Goal: Entertainment & Leisure: Browse casually

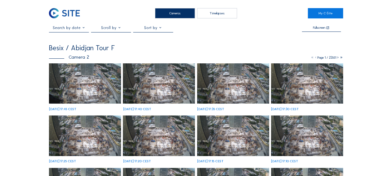
click at [64, 83] on img at bounding box center [85, 83] width 72 height 41
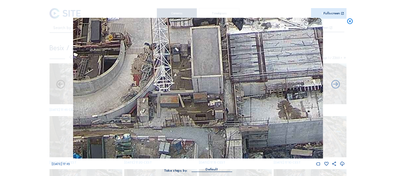
drag, startPoint x: 200, startPoint y: 117, endPoint x: 193, endPoint y: 78, distance: 39.9
click at [193, 78] on img at bounding box center [198, 88] width 250 height 141
click at [349, 22] on icon at bounding box center [350, 21] width 7 height 7
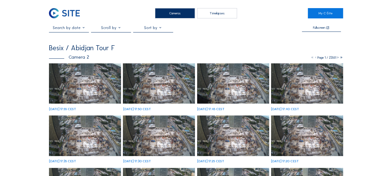
click at [92, 83] on img at bounding box center [85, 83] width 72 height 41
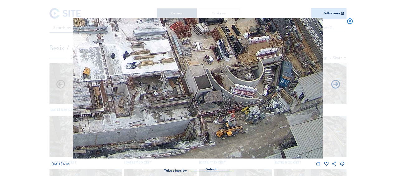
drag, startPoint x: 256, startPoint y: 143, endPoint x: 234, endPoint y: 101, distance: 47.0
click at [234, 101] on img at bounding box center [198, 88] width 250 height 141
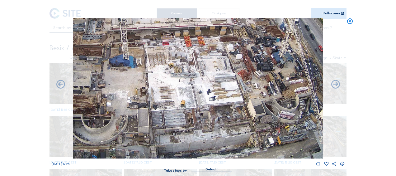
drag, startPoint x: 157, startPoint y: 119, endPoint x: 189, endPoint y: 119, distance: 32.1
click at [189, 119] on img at bounding box center [198, 88] width 250 height 141
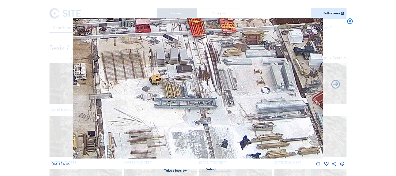
drag, startPoint x: 258, startPoint y: 69, endPoint x: 254, endPoint y: 107, distance: 37.6
click at [254, 107] on img at bounding box center [198, 88] width 250 height 141
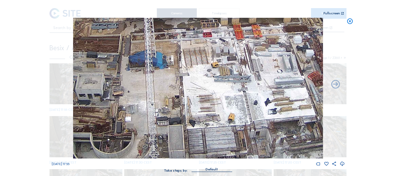
drag, startPoint x: 214, startPoint y: 106, endPoint x: 234, endPoint y: 81, distance: 31.8
click at [234, 81] on img at bounding box center [198, 88] width 250 height 141
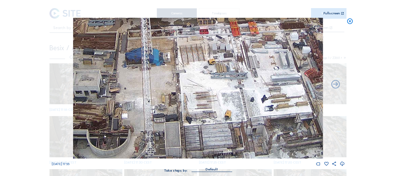
drag, startPoint x: 225, startPoint y: 109, endPoint x: 198, endPoint y: 70, distance: 48.1
click at [199, 71] on img at bounding box center [198, 88] width 250 height 141
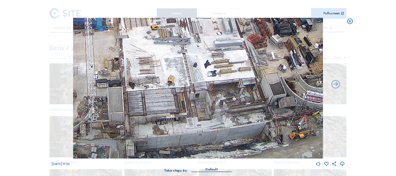
drag, startPoint x: 213, startPoint y: 84, endPoint x: 179, endPoint y: 75, distance: 35.0
click at [180, 75] on img at bounding box center [198, 88] width 250 height 141
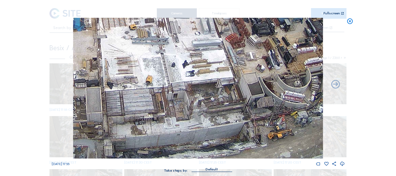
drag, startPoint x: 221, startPoint y: 117, endPoint x: 155, endPoint y: 107, distance: 66.5
click at [156, 107] on img at bounding box center [198, 88] width 250 height 141
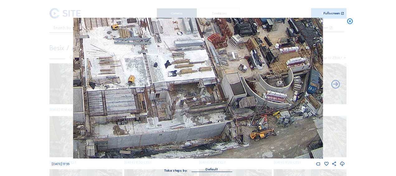
drag, startPoint x: 141, startPoint y: 107, endPoint x: 201, endPoint y: 97, distance: 60.1
click at [200, 97] on img at bounding box center [198, 88] width 250 height 141
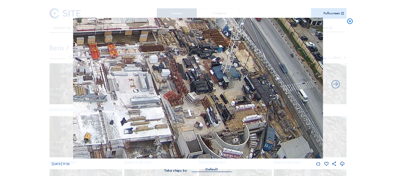
drag, startPoint x: 213, startPoint y: 45, endPoint x: 158, endPoint y: 102, distance: 79.1
click at [158, 102] on img at bounding box center [198, 88] width 250 height 141
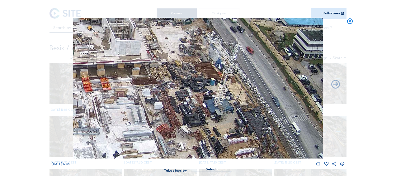
drag, startPoint x: 205, startPoint y: 49, endPoint x: 193, endPoint y: 79, distance: 32.0
click at [197, 82] on img at bounding box center [198, 88] width 250 height 141
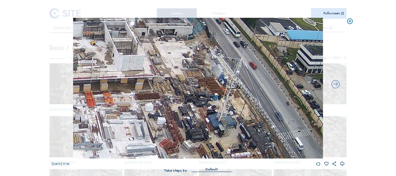
drag, startPoint x: 193, startPoint y: 50, endPoint x: 193, endPoint y: 81, distance: 30.9
click at [195, 84] on img at bounding box center [198, 88] width 250 height 141
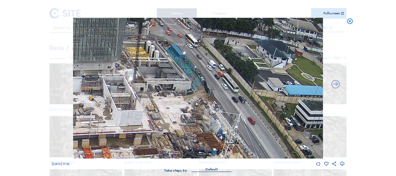
drag, startPoint x: 205, startPoint y: 41, endPoint x: 202, endPoint y: 76, distance: 35.0
click at [204, 79] on img at bounding box center [198, 88] width 250 height 141
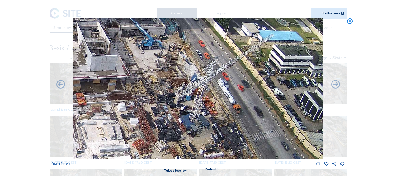
drag, startPoint x: 211, startPoint y: 85, endPoint x: 186, endPoint y: 31, distance: 59.5
click at [186, 31] on img at bounding box center [198, 88] width 250 height 141
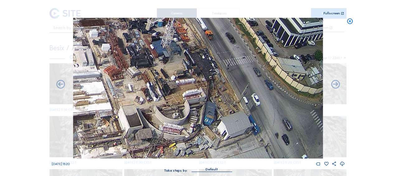
drag, startPoint x: 201, startPoint y: 82, endPoint x: 163, endPoint y: 21, distance: 72.8
click at [163, 21] on img at bounding box center [198, 88] width 250 height 141
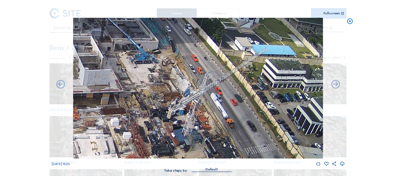
drag, startPoint x: 175, startPoint y: 46, endPoint x: 193, endPoint y: 123, distance: 78.8
click at [193, 123] on img at bounding box center [198, 88] width 250 height 141
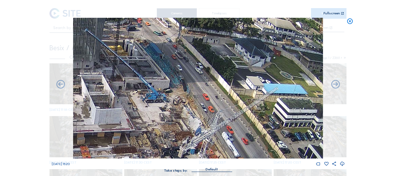
drag, startPoint x: 181, startPoint y: 80, endPoint x: 187, endPoint y: 106, distance: 26.2
click at [197, 127] on img at bounding box center [198, 88] width 250 height 141
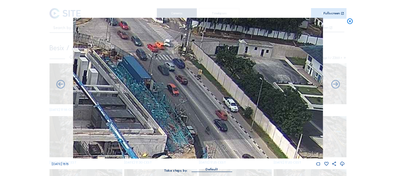
drag, startPoint x: 176, startPoint y: 66, endPoint x: 181, endPoint y: 93, distance: 27.4
click at [181, 93] on img at bounding box center [198, 88] width 250 height 141
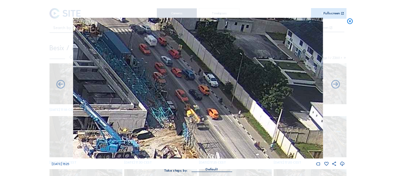
drag, startPoint x: 170, startPoint y: 97, endPoint x: 146, endPoint y: 62, distance: 42.1
click at [146, 62] on img at bounding box center [198, 88] width 250 height 141
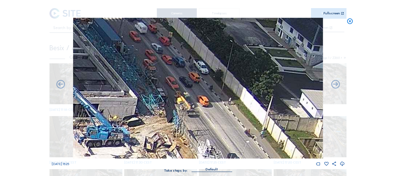
drag, startPoint x: 166, startPoint y: 97, endPoint x: 160, endPoint y: 83, distance: 14.8
click at [160, 83] on img at bounding box center [198, 88] width 250 height 141
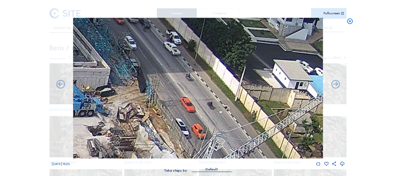
drag, startPoint x: 171, startPoint y: 83, endPoint x: 157, endPoint y: 86, distance: 14.0
click at [149, 66] on img at bounding box center [198, 88] width 250 height 141
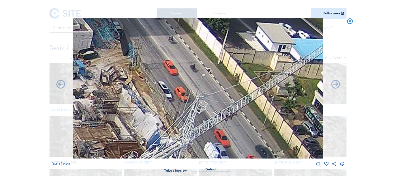
drag, startPoint x: 175, startPoint y: 117, endPoint x: 154, endPoint y: 73, distance: 48.4
click at [154, 73] on img at bounding box center [198, 88] width 250 height 141
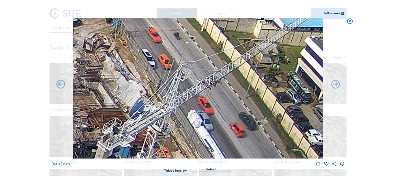
drag, startPoint x: 169, startPoint y: 92, endPoint x: 164, endPoint y: 82, distance: 10.9
click at [159, 72] on img at bounding box center [198, 88] width 250 height 141
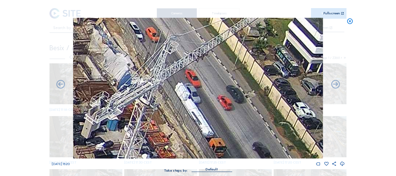
drag, startPoint x: 171, startPoint y: 104, endPoint x: 156, endPoint y: 68, distance: 39.1
click at [156, 68] on img at bounding box center [198, 88] width 250 height 141
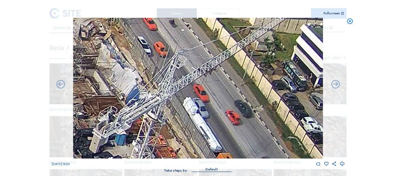
drag, startPoint x: 161, startPoint y: 82, endPoint x: 188, endPoint y: 128, distance: 53.8
click at [188, 128] on img at bounding box center [198, 88] width 250 height 141
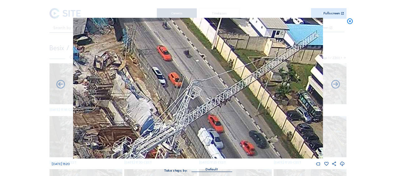
drag, startPoint x: 164, startPoint y: 73, endPoint x: 179, endPoint y: 114, distance: 44.3
click at [179, 114] on img at bounding box center [198, 88] width 250 height 141
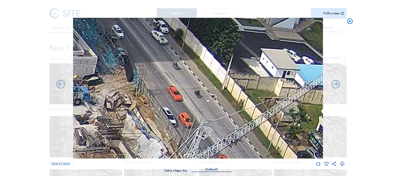
drag, startPoint x: 173, startPoint y: 93, endPoint x: 178, endPoint y: 115, distance: 21.9
click at [181, 118] on img at bounding box center [198, 88] width 250 height 141
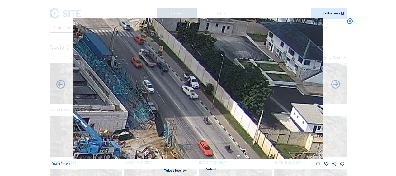
drag, startPoint x: 150, startPoint y: 73, endPoint x: 174, endPoint y: 110, distance: 44.3
click at [174, 110] on img at bounding box center [198, 88] width 250 height 141
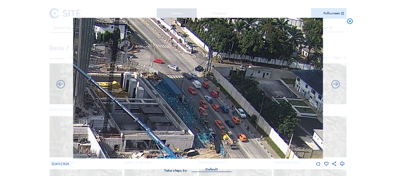
drag, startPoint x: 163, startPoint y: 78, endPoint x: 196, endPoint y: 94, distance: 36.9
click at [196, 94] on img at bounding box center [198, 88] width 250 height 141
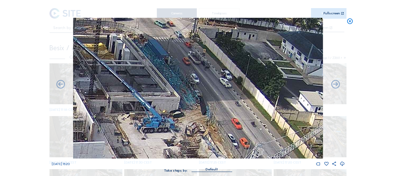
drag, startPoint x: 208, startPoint y: 125, endPoint x: 189, endPoint y: 76, distance: 52.6
click at [189, 76] on img at bounding box center [198, 88] width 250 height 141
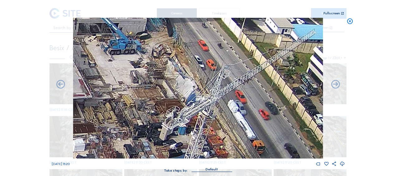
drag, startPoint x: 215, startPoint y: 125, endPoint x: 186, endPoint y: 57, distance: 73.3
click at [186, 57] on img at bounding box center [198, 88] width 250 height 141
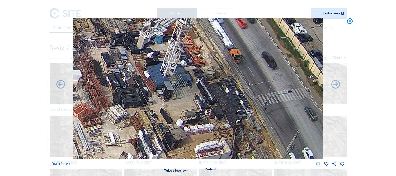
drag, startPoint x: 203, startPoint y: 115, endPoint x: 181, endPoint y: 29, distance: 89.3
click at [181, 24] on img at bounding box center [198, 88] width 250 height 141
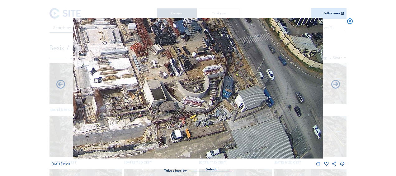
drag, startPoint x: 185, startPoint y: 86, endPoint x: 190, endPoint y: 17, distance: 69.7
click at [190, 17] on div "Scroll to travel through time | Press 'Alt' Button + Scroll to Zoom | Click and…" at bounding box center [198, 89] width 293 height 178
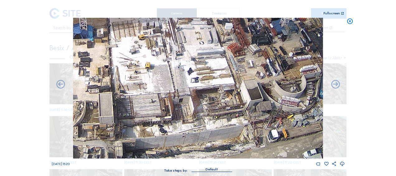
drag, startPoint x: 175, startPoint y: 111, endPoint x: 277, endPoint y: 58, distance: 115.3
click at [277, 58] on img at bounding box center [198, 88] width 250 height 141
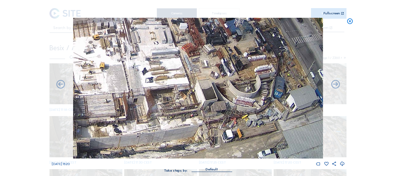
drag, startPoint x: 195, startPoint y: 128, endPoint x: 130, endPoint y: 80, distance: 80.8
click at [108, 70] on img at bounding box center [198, 88] width 250 height 141
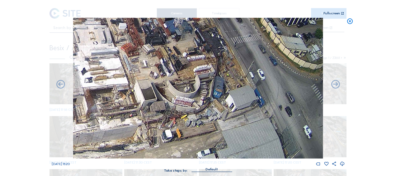
drag, startPoint x: 198, startPoint y: 106, endPoint x: 149, endPoint y: 98, distance: 49.5
click at [146, 97] on img at bounding box center [198, 88] width 250 height 141
drag, startPoint x: 244, startPoint y: 117, endPoint x: 191, endPoint y: 105, distance: 53.9
click at [191, 105] on img at bounding box center [198, 88] width 250 height 141
drag, startPoint x: 227, startPoint y: 116, endPoint x: 208, endPoint y: 110, distance: 20.0
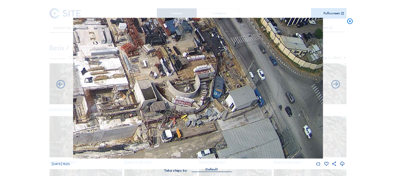
click at [208, 110] on img at bounding box center [198, 88] width 250 height 141
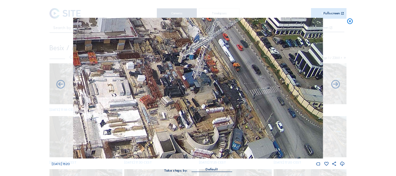
drag, startPoint x: 221, startPoint y: 94, endPoint x: 237, endPoint y: 142, distance: 50.9
click at [244, 157] on img at bounding box center [198, 88] width 250 height 141
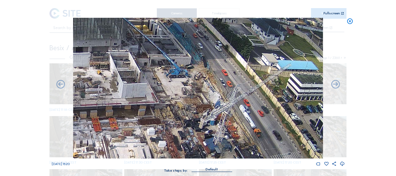
drag, startPoint x: 185, startPoint y: 50, endPoint x: 201, endPoint y: 105, distance: 57.4
click at [201, 105] on img at bounding box center [198, 88] width 250 height 141
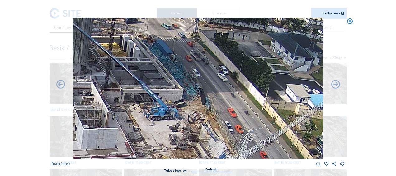
drag, startPoint x: 198, startPoint y: 94, endPoint x: 197, endPoint y: 113, distance: 19.0
click at [197, 113] on img at bounding box center [198, 88] width 250 height 141
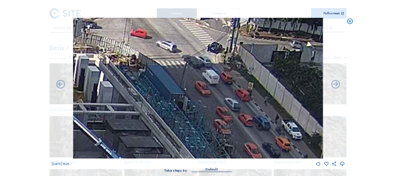
drag, startPoint x: 186, startPoint y: 62, endPoint x: 244, endPoint y: 152, distance: 107.3
click at [248, 156] on img at bounding box center [198, 88] width 250 height 141
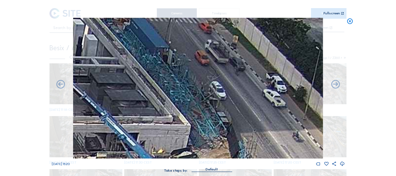
drag, startPoint x: 173, startPoint y: 112, endPoint x: 152, endPoint y: 39, distance: 75.2
click at [152, 39] on img at bounding box center [198, 88] width 250 height 141
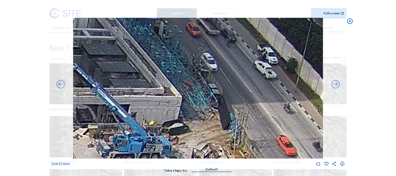
drag, startPoint x: 195, startPoint y: 121, endPoint x: 164, endPoint y: 66, distance: 63.2
click at [164, 66] on img at bounding box center [198, 88] width 250 height 141
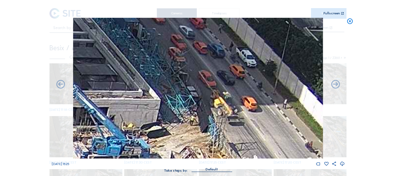
drag, startPoint x: 199, startPoint y: 69, endPoint x: 218, endPoint y: 123, distance: 57.0
click at [208, 127] on img at bounding box center [198, 88] width 250 height 141
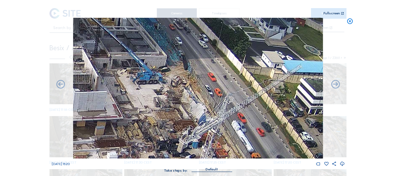
drag, startPoint x: 208, startPoint y: 110, endPoint x: 183, endPoint y: 53, distance: 62.4
click at [183, 53] on img at bounding box center [198, 88] width 250 height 141
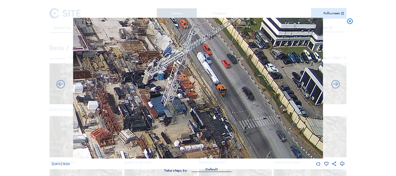
drag, startPoint x: 185, startPoint y: 90, endPoint x: 159, endPoint y: 39, distance: 57.2
click at [159, 39] on img at bounding box center [198, 88] width 250 height 141
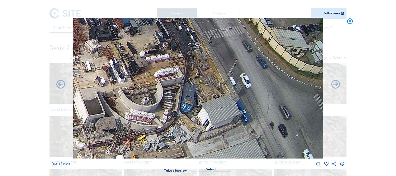
drag, startPoint x: 171, startPoint y: 96, endPoint x: 150, endPoint y: 31, distance: 68.7
click at [150, 31] on img at bounding box center [198, 88] width 250 height 141
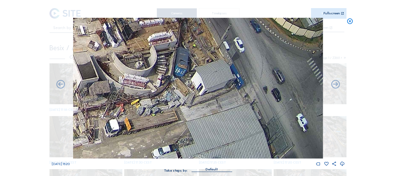
drag, startPoint x: 164, startPoint y: 105, endPoint x: 152, endPoint y: 58, distance: 48.8
click at [152, 58] on img at bounding box center [198, 88] width 250 height 141
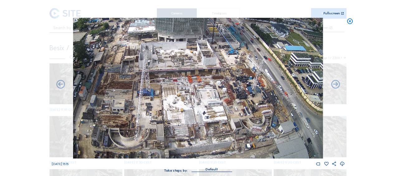
drag, startPoint x: 182, startPoint y: 127, endPoint x: 192, endPoint y: 72, distance: 55.4
click at [192, 72] on img at bounding box center [198, 88] width 250 height 141
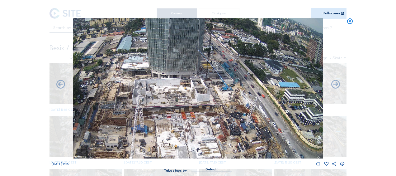
drag, startPoint x: 233, startPoint y: 67, endPoint x: 197, endPoint y: 112, distance: 57.9
click at [196, 127] on img at bounding box center [198, 88] width 250 height 141
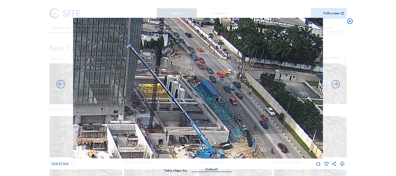
drag, startPoint x: 237, startPoint y: 64, endPoint x: 236, endPoint y: 112, distance: 47.7
click at [236, 112] on img at bounding box center [198, 88] width 250 height 141
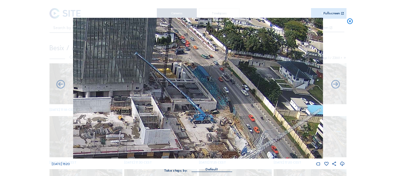
drag, startPoint x: 224, startPoint y: 135, endPoint x: 204, endPoint y: 79, distance: 58.8
click at [204, 79] on img at bounding box center [198, 88] width 250 height 141
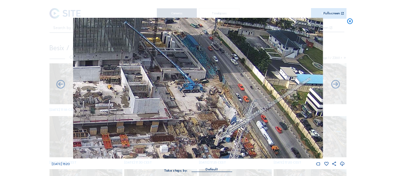
drag, startPoint x: 233, startPoint y: 106, endPoint x: 176, endPoint y: -6, distance: 125.7
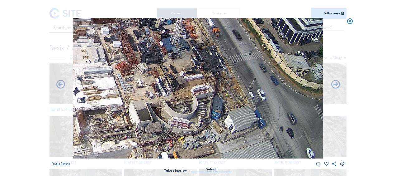
drag, startPoint x: 222, startPoint y: 121, endPoint x: 213, endPoint y: 71, distance: 51.0
click at [213, 71] on img at bounding box center [198, 88] width 250 height 141
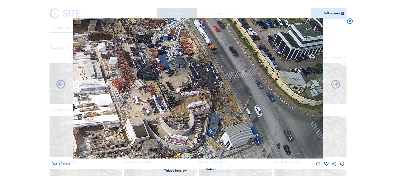
drag, startPoint x: 194, startPoint y: 66, endPoint x: 122, endPoint y: 109, distance: 83.2
click at [118, 122] on img at bounding box center [198, 88] width 250 height 141
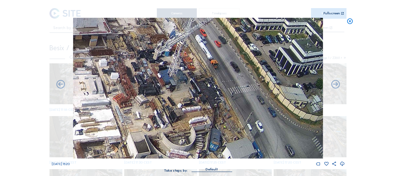
drag, startPoint x: 159, startPoint y: 49, endPoint x: 169, endPoint y: 128, distance: 79.1
click at [169, 128] on img at bounding box center [198, 88] width 250 height 141
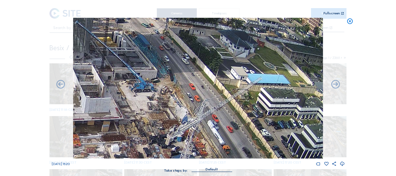
drag, startPoint x: 156, startPoint y: 36, endPoint x: 174, endPoint y: 92, distance: 58.7
click at [174, 92] on img at bounding box center [198, 88] width 250 height 141
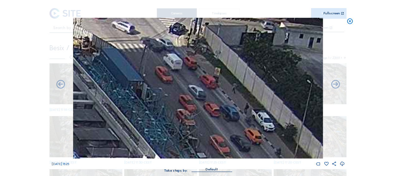
drag, startPoint x: 210, startPoint y: 96, endPoint x: 170, endPoint y: 71, distance: 48.0
click at [170, 72] on img at bounding box center [198, 88] width 250 height 141
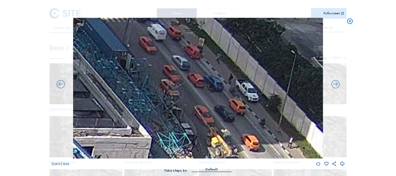
drag, startPoint x: 184, startPoint y: 98, endPoint x: 176, endPoint y: 76, distance: 24.0
click at [175, 67] on img at bounding box center [198, 88] width 250 height 141
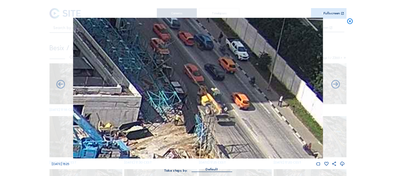
drag, startPoint x: 208, startPoint y: 109, endPoint x: 197, endPoint y: 75, distance: 35.8
click at [197, 75] on img at bounding box center [198, 88] width 250 height 141
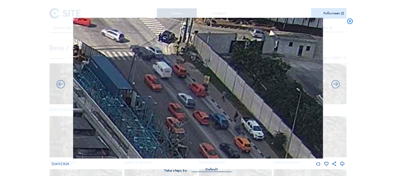
drag, startPoint x: 189, startPoint y: 63, endPoint x: 206, endPoint y: 144, distance: 82.4
click at [206, 144] on img at bounding box center [198, 88] width 250 height 141
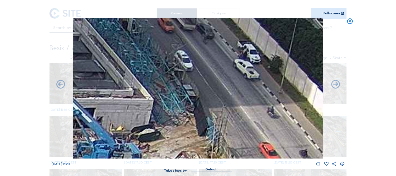
drag, startPoint x: 126, startPoint y: 127, endPoint x: 123, endPoint y: 50, distance: 76.4
click at [123, 50] on img at bounding box center [198, 88] width 250 height 141
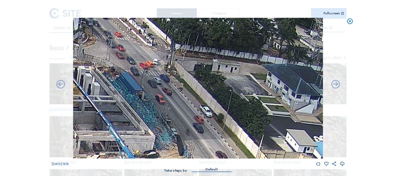
drag, startPoint x: 150, startPoint y: 71, endPoint x: 161, endPoint y: 117, distance: 47.3
click at [161, 117] on img at bounding box center [198, 88] width 250 height 141
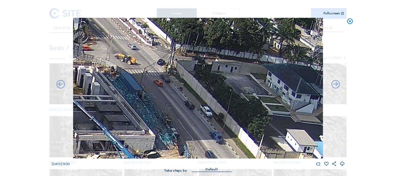
click at [347, 23] on icon at bounding box center [350, 21] width 7 height 7
